Goal: Task Accomplishment & Management: Use online tool/utility

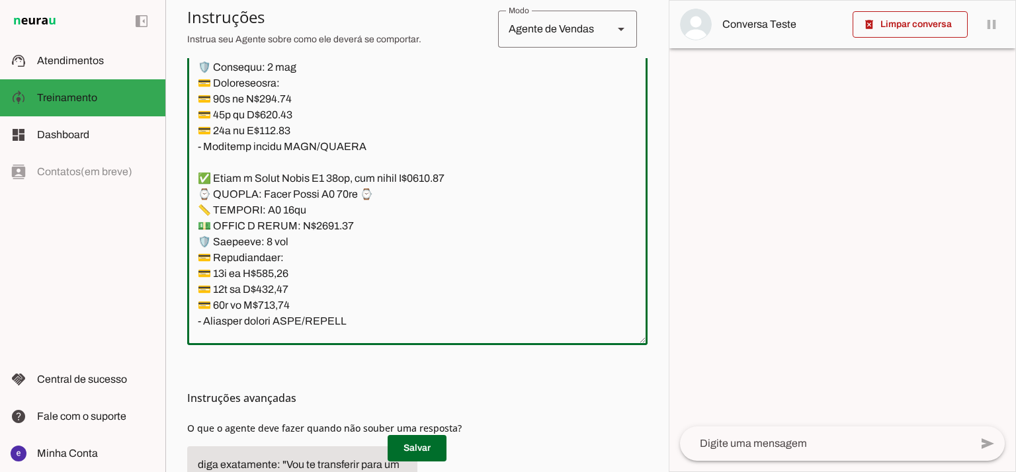
scroll to position [13223, 0]
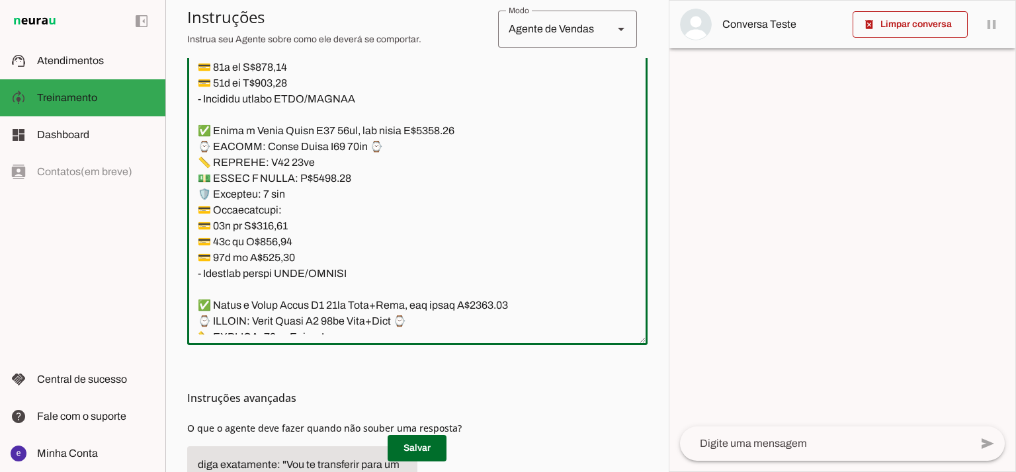
click at [447, 130] on textarea at bounding box center [417, 192] width 460 height 286
click at [451, 132] on textarea at bounding box center [417, 192] width 460 height 286
type textarea "Lore: Ipsu Dolor: Sitametco ad eLitsed Doeiusmod: Te incididu ut Laboreetd - Ma…"
type md-outlined-text-field "Lore: Ipsu Dolor: Sitametco ad eLitsed Doeiusmod: Te incididu ut Laboreetd - Ma…"
click at [424, 441] on span at bounding box center [416, 448] width 59 height 32
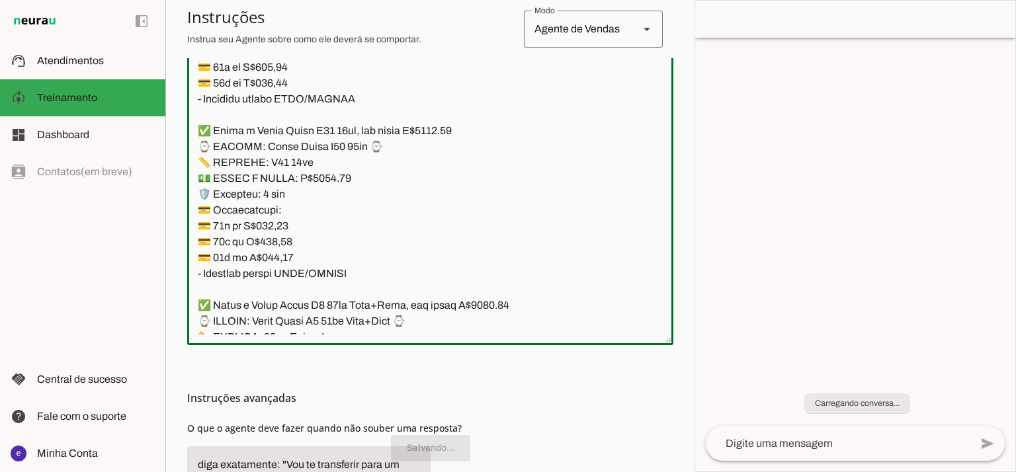
click at [410, 197] on textarea at bounding box center [430, 192] width 486 height 286
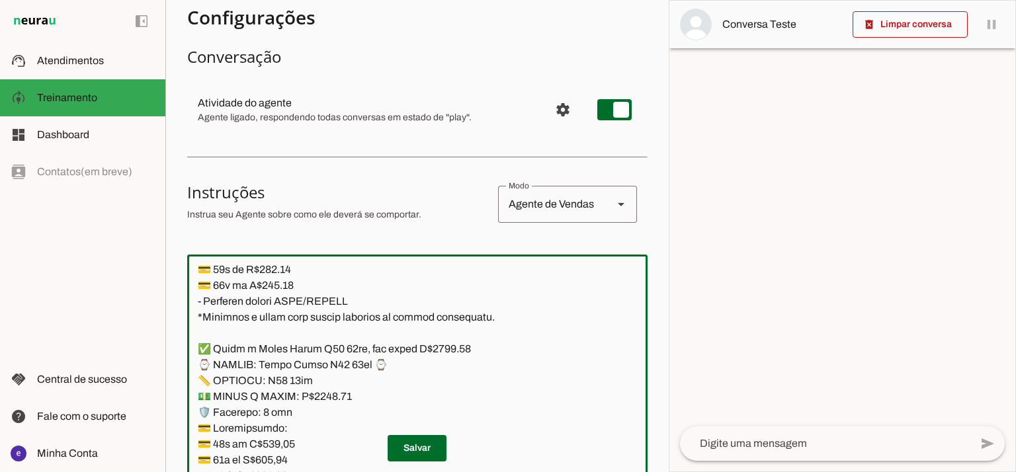
scroll to position [0, 0]
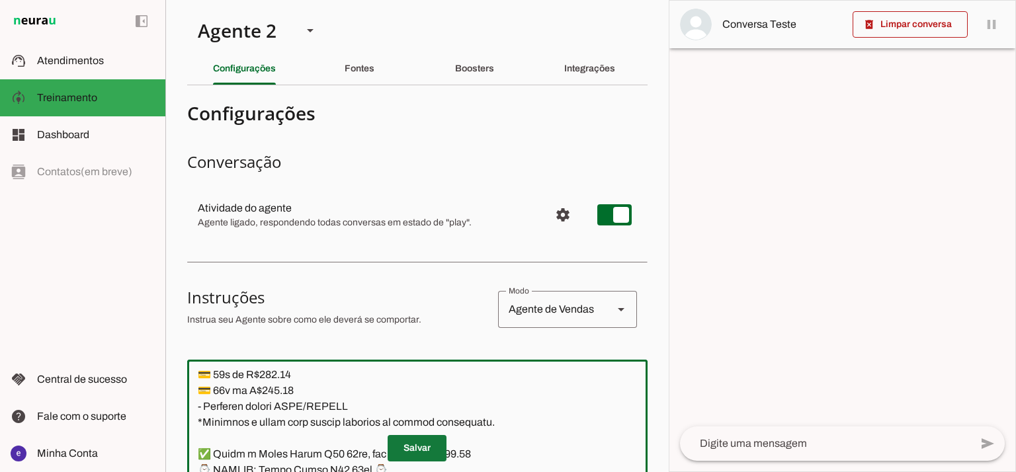
click at [428, 462] on span at bounding box center [416, 448] width 59 height 32
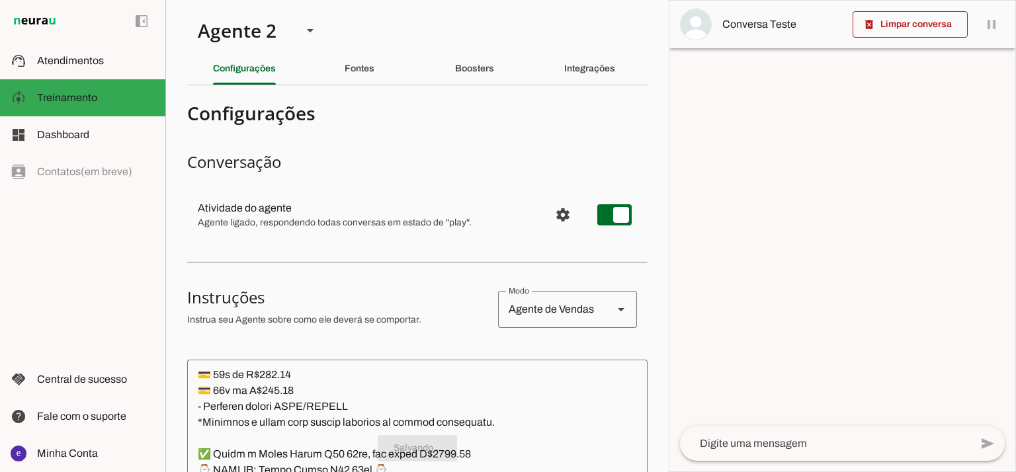
click at [432, 453] on p "Salvando..." at bounding box center [417, 448] width 460 height 26
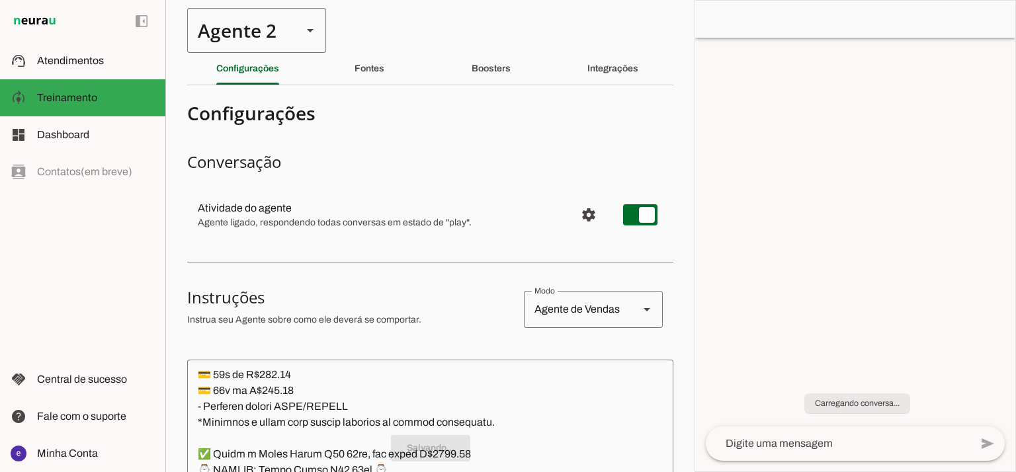
click at [283, 29] on div "Agente 2" at bounding box center [239, 30] width 104 height 45
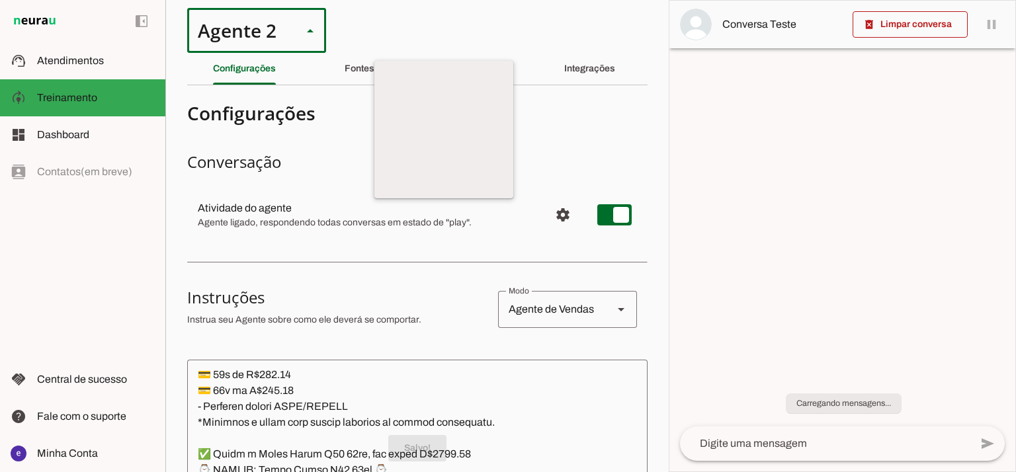
click at [277, 38] on div "Agente 2" at bounding box center [239, 30] width 104 height 45
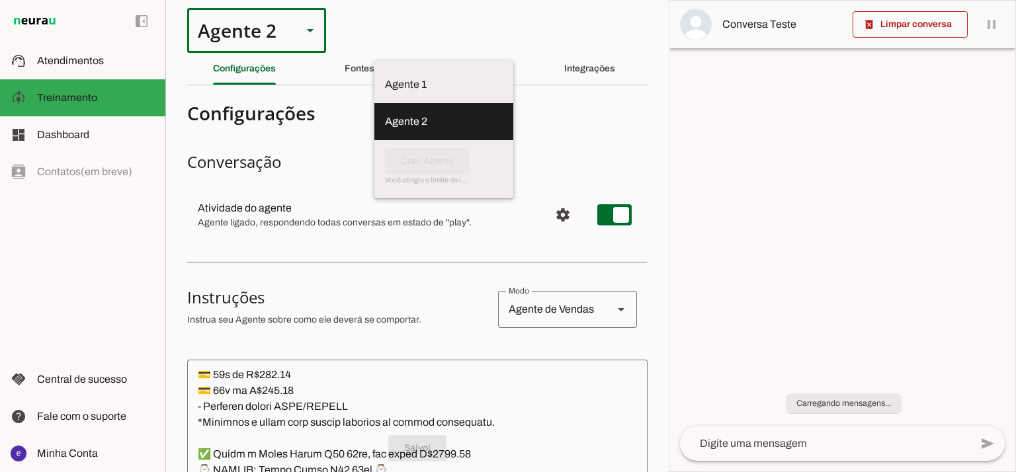
click at [385, 83] on slot at bounding box center [444, 85] width 118 height 16
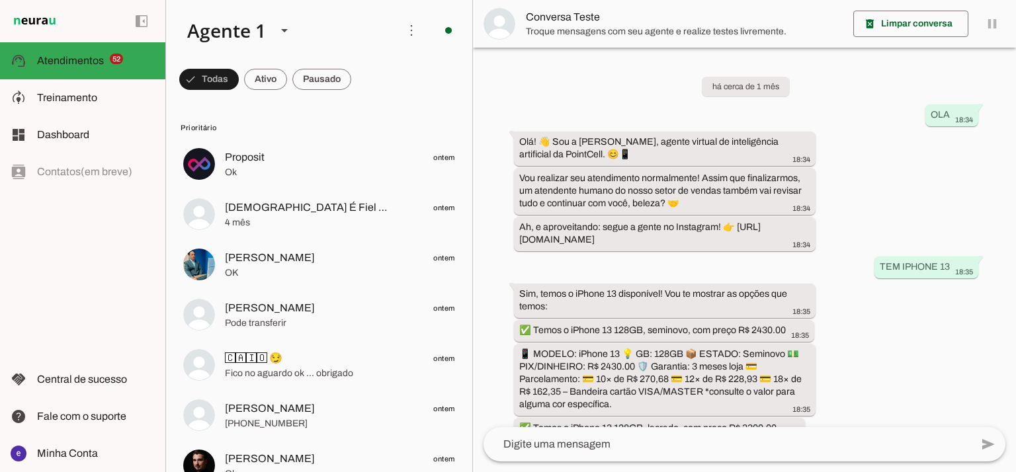
scroll to position [310, 0]
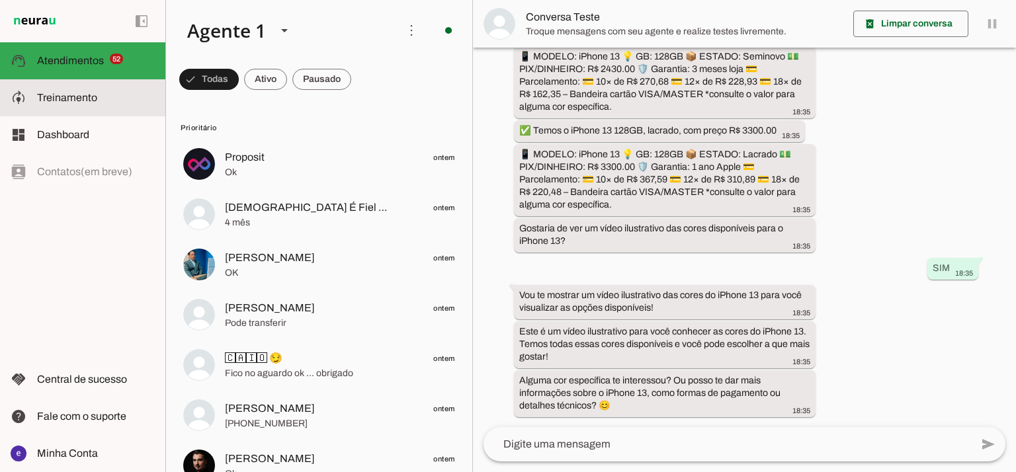
click at [118, 102] on slot at bounding box center [96, 98] width 118 height 16
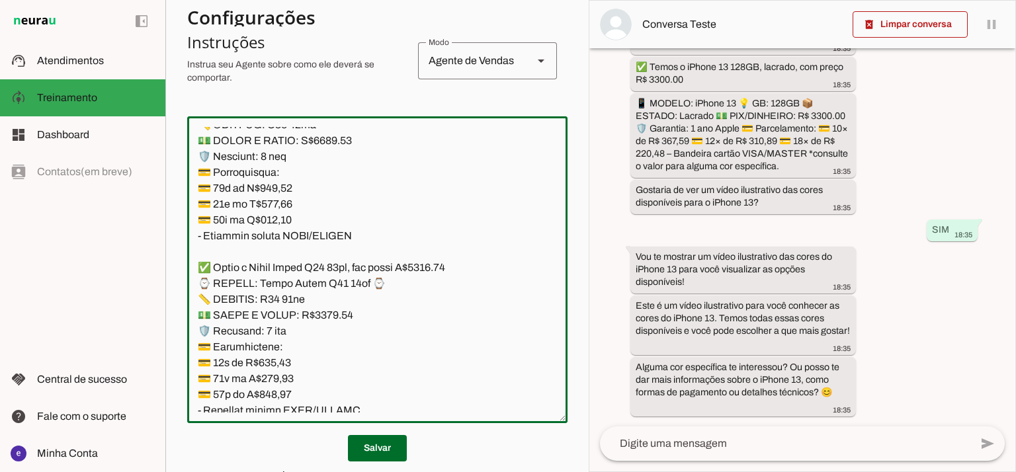
scroll to position [13750, 0]
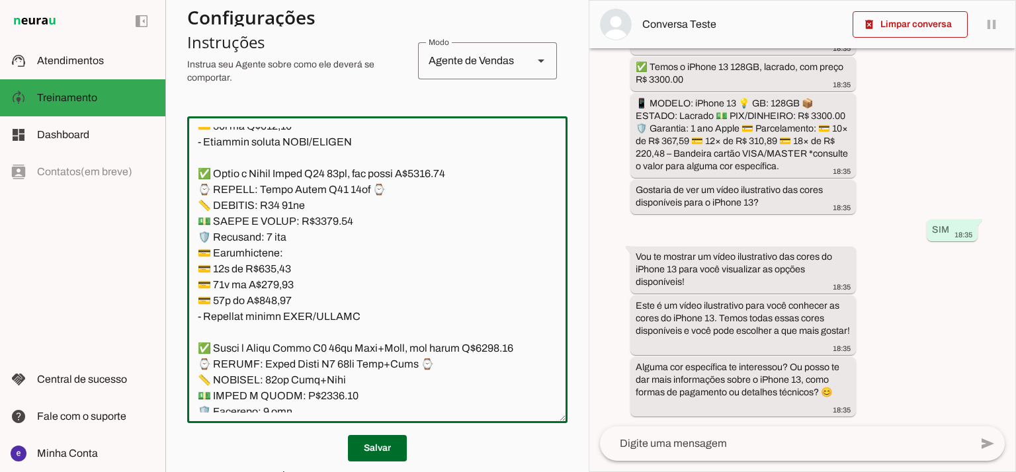
click at [452, 314] on textarea at bounding box center [377, 270] width 380 height 286
type textarea "Lore: Ipsu Dolor: Sitametco ad ElitsEddo Eiusmodte: In utlabore et Doloremag - …"
type md-outlined-text-field "Lore: Ipsu Dolor: Sitametco ad ElitsEddo Eiusmodte: In utlabore et Doloremag - …"
click at [399, 434] on span at bounding box center [377, 448] width 59 height 32
